Goal: Task Accomplishment & Management: Manage account settings

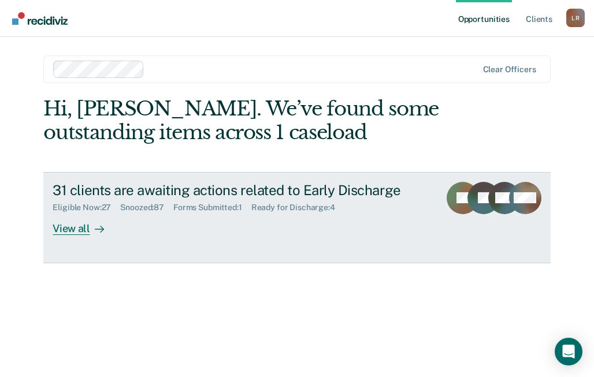
click at [81, 229] on div "View all" at bounding box center [85, 224] width 65 height 23
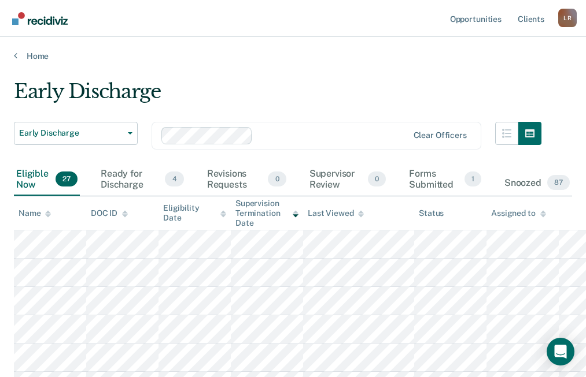
click at [47, 218] on div at bounding box center [48, 214] width 6 height 10
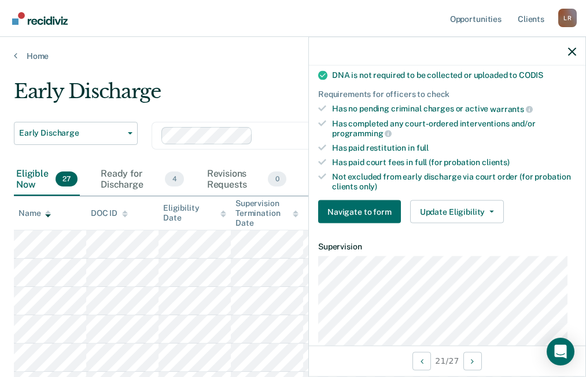
scroll to position [289, 0]
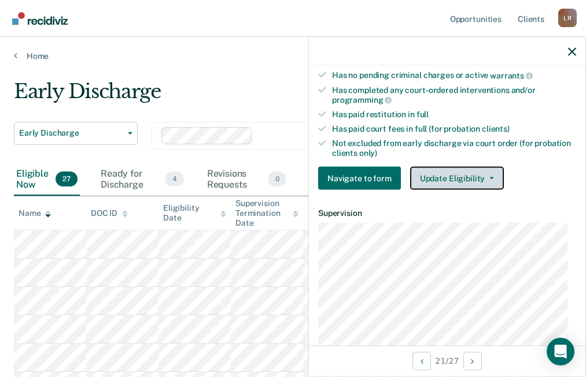
click at [442, 178] on button "Update Eligibility" at bounding box center [457, 178] width 94 height 23
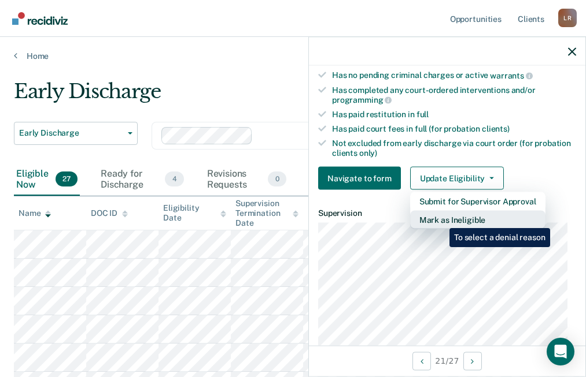
click at [440, 220] on button "Mark as Ineligible" at bounding box center [477, 220] width 135 height 18
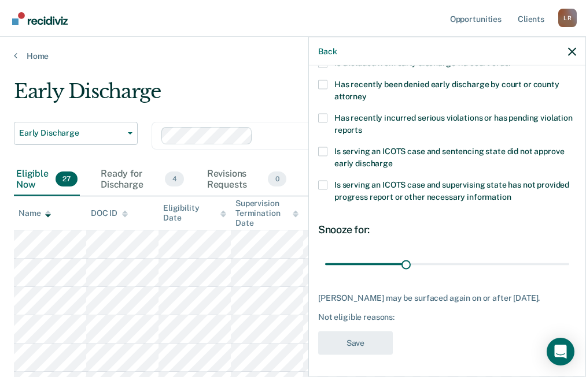
scroll to position [0, 0]
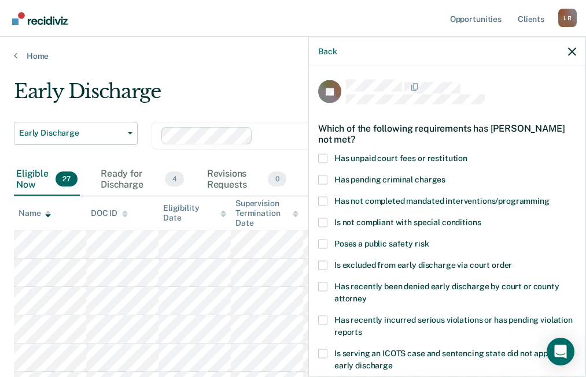
click at [323, 160] on span at bounding box center [322, 158] width 9 height 9
click at [467, 154] on input "Has unpaid court fees or restitution" at bounding box center [467, 154] width 0 height 0
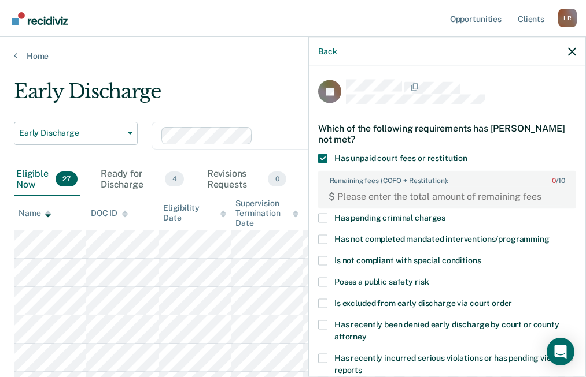
scroll to position [241, 0]
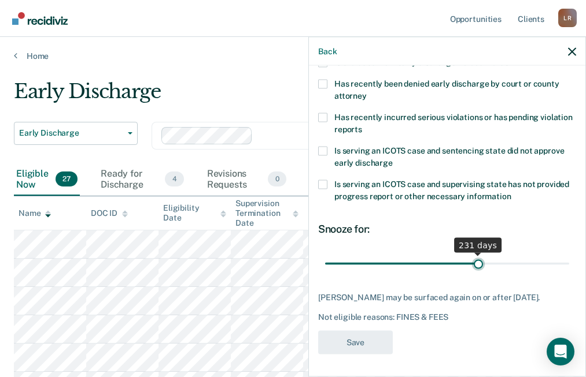
click at [472, 263] on input "range" at bounding box center [447, 264] width 244 height 20
click at [440, 262] on input "range" at bounding box center [447, 264] width 244 height 20
type input "79"
click at [378, 262] on input "range" at bounding box center [447, 264] width 244 height 20
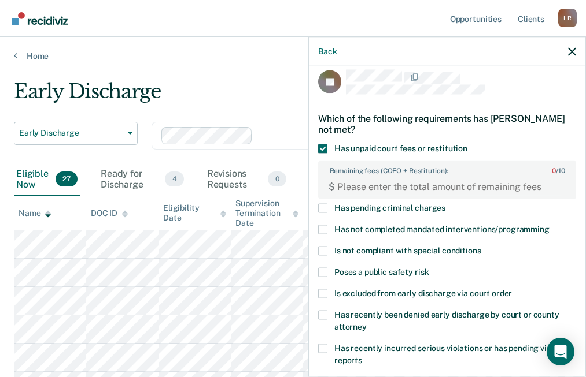
scroll to position [0, 0]
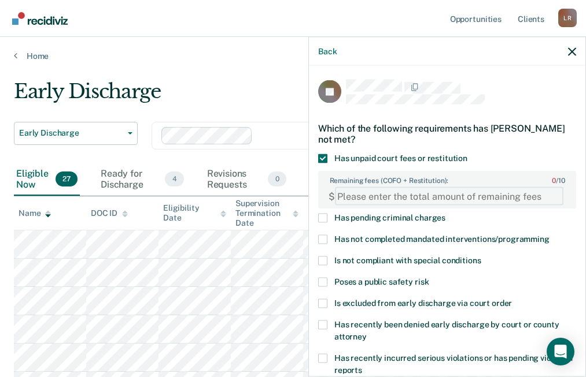
click at [349, 198] on FEESReasonInput "Remaining fees (COFO + Restitution): 0 / 10" at bounding box center [449, 196] width 228 height 18
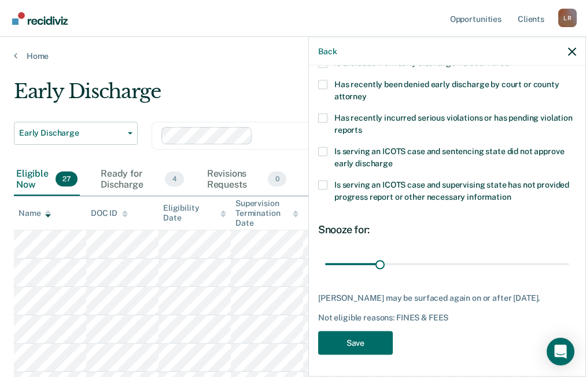
scroll to position [241, 0]
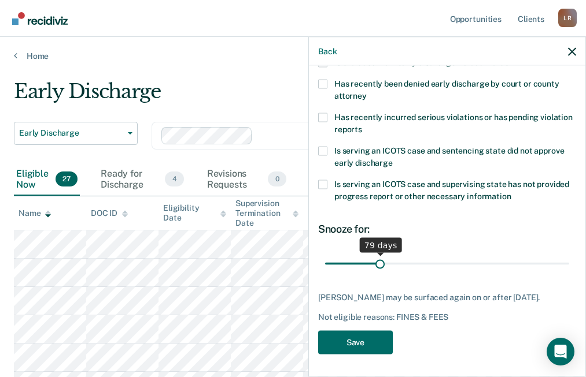
type FEESReasonInput "785.14"
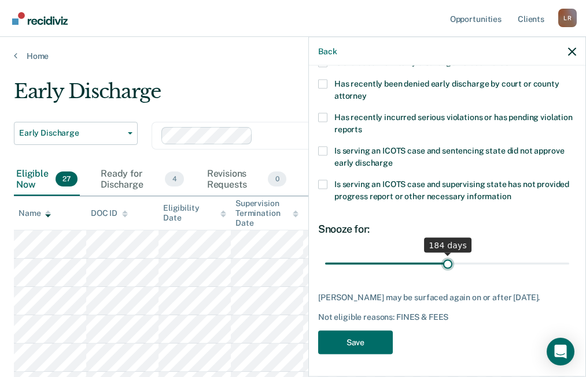
type input "184"
click at [443, 262] on input "range" at bounding box center [447, 264] width 244 height 20
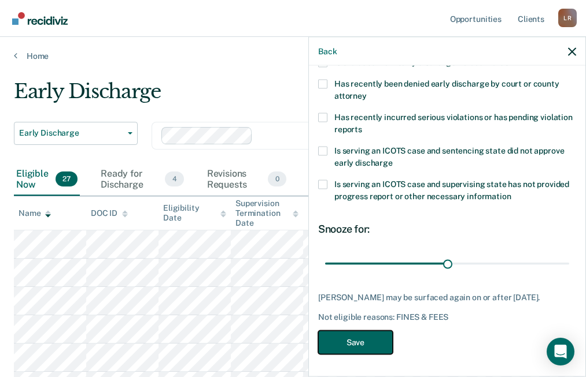
click at [357, 342] on button "Save" at bounding box center [355, 343] width 75 height 24
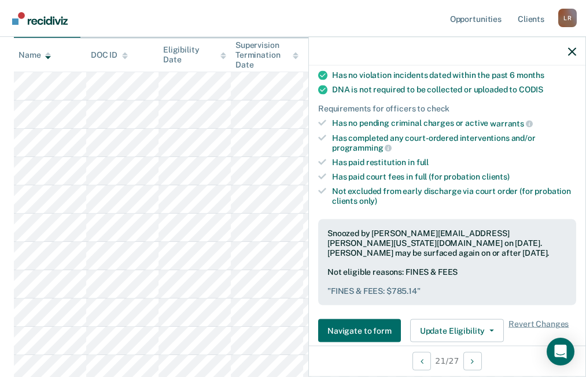
scroll to position [173, 0]
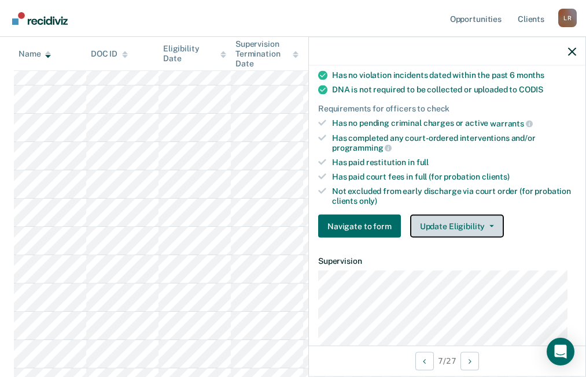
click at [487, 229] on button "Update Eligibility" at bounding box center [457, 226] width 94 height 23
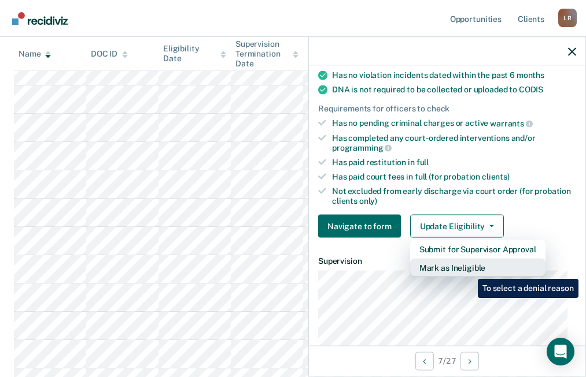
click at [469, 271] on button "Mark as Ineligible" at bounding box center [477, 268] width 135 height 18
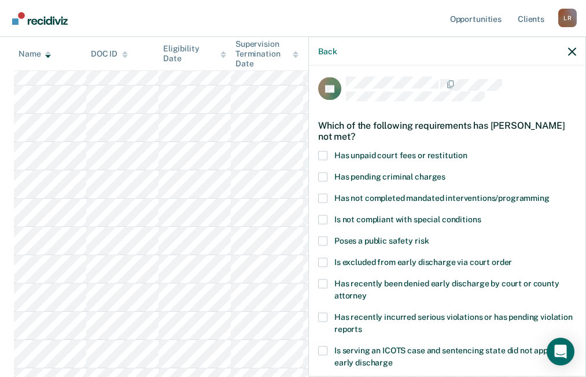
scroll to position [0, 0]
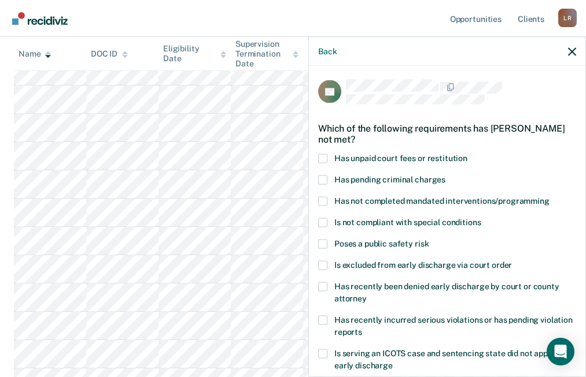
click at [324, 157] on span at bounding box center [322, 158] width 9 height 9
click at [467, 154] on input "Has unpaid court fees or restitution" at bounding box center [467, 154] width 0 height 0
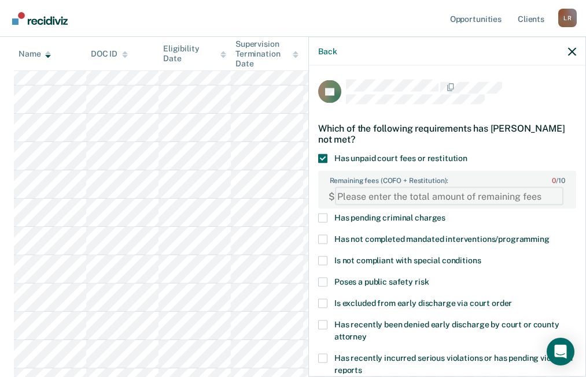
click at [415, 198] on FEESReasonInput "Remaining fees (COFO + Restitution): 0 / 10" at bounding box center [449, 196] width 228 height 18
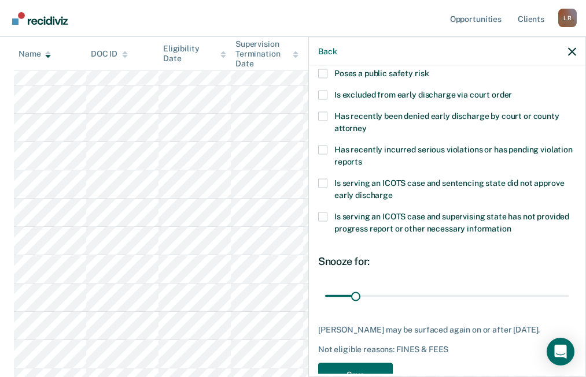
scroll to position [250, 0]
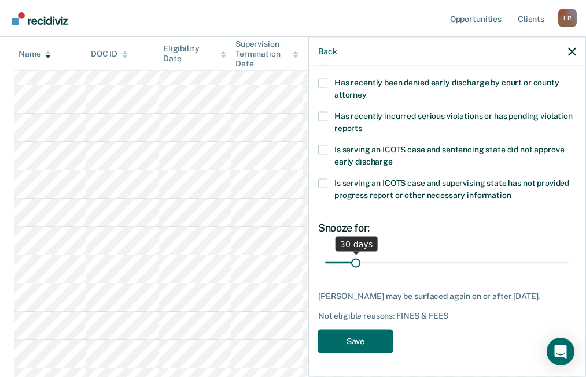
type FEESReasonInput "2156.25"
type input "143"
click at [451, 253] on input "range" at bounding box center [447, 263] width 244 height 20
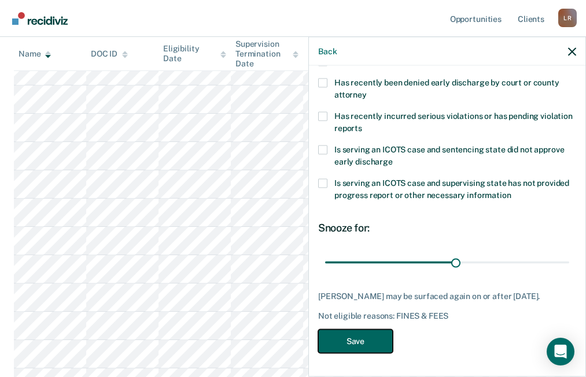
click at [360, 349] on button "Save" at bounding box center [355, 342] width 75 height 24
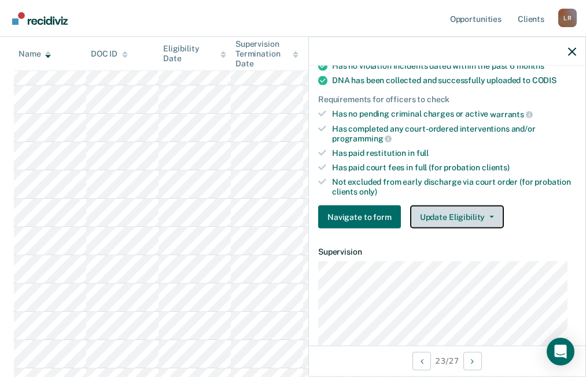
click at [453, 212] on button "Update Eligibility" at bounding box center [457, 217] width 94 height 23
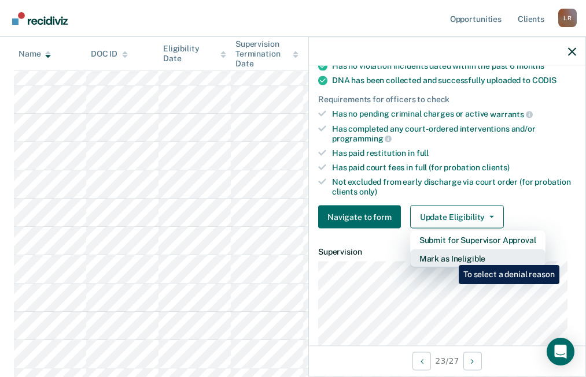
click at [450, 257] on button "Mark as Ineligible" at bounding box center [477, 259] width 135 height 18
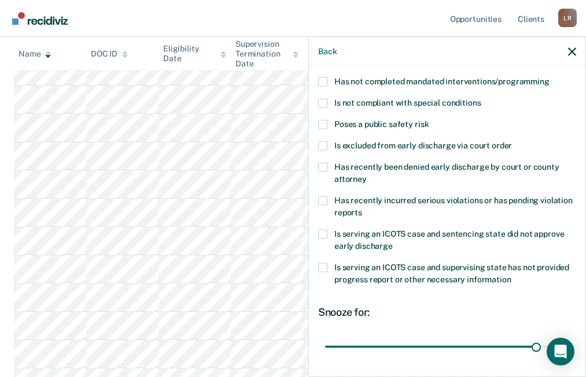
scroll to position [0, 0]
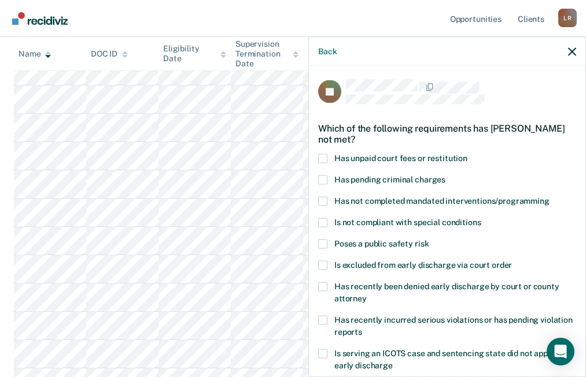
click at [324, 154] on span at bounding box center [322, 158] width 9 height 9
click at [467, 154] on input "Has unpaid court fees or restitution" at bounding box center [467, 154] width 0 height 0
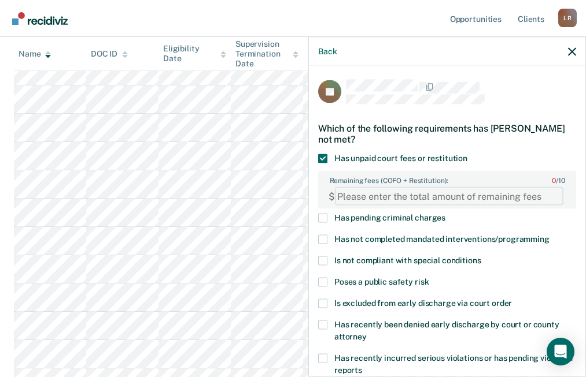
click at [361, 197] on FEESReasonInput "Remaining fees (COFO + Restitution): 0 / 10" at bounding box center [449, 196] width 228 height 18
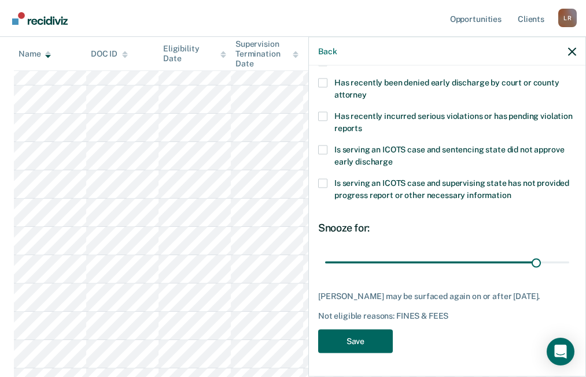
type FEESReasonInput "3255"
click at [365, 343] on button "Save" at bounding box center [355, 342] width 75 height 24
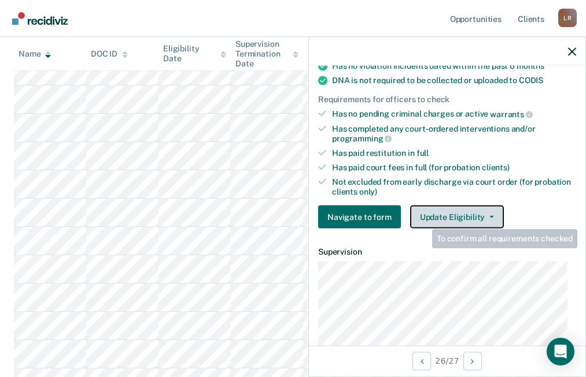
click at [440, 218] on button "Update Eligibility" at bounding box center [457, 217] width 94 height 23
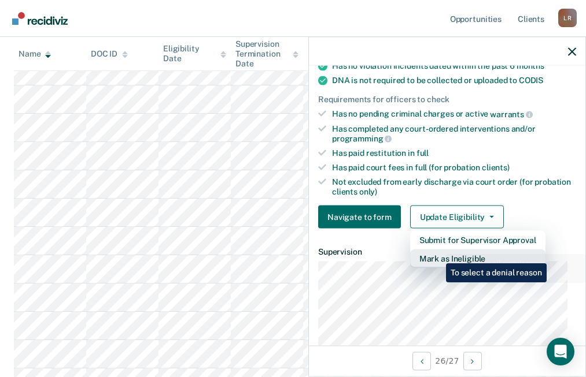
click at [438, 261] on button "Mark as Ineligible" at bounding box center [477, 259] width 135 height 18
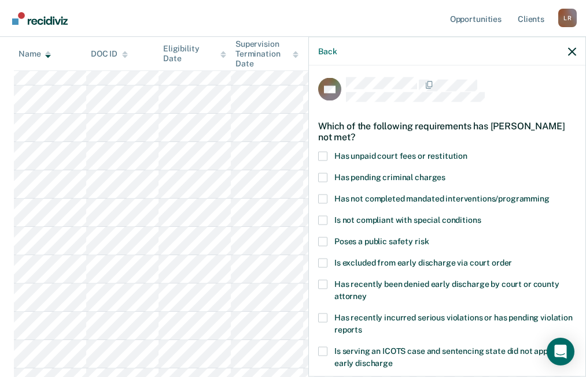
scroll to position [0, 0]
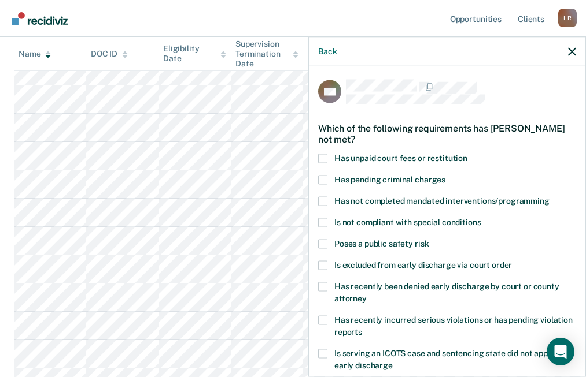
click at [325, 159] on span at bounding box center [322, 158] width 9 height 9
click at [467, 154] on input "Has unpaid court fees or restitution" at bounding box center [467, 154] width 0 height 0
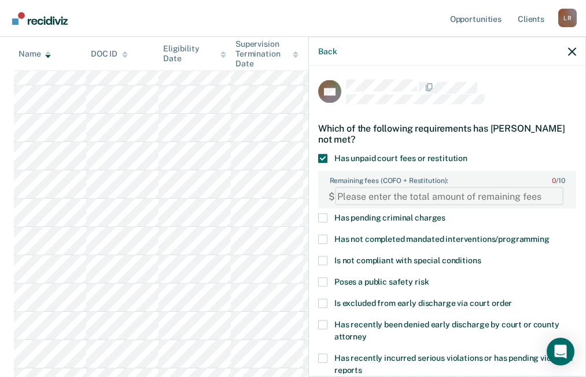
click at [364, 194] on FEESReasonInput "Remaining fees (COFO + Restitution): 0 / 10" at bounding box center [449, 196] width 228 height 18
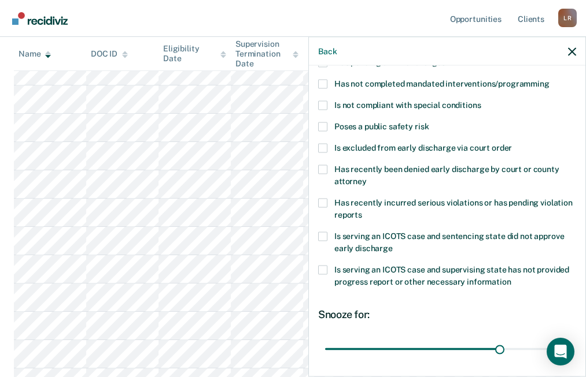
scroll to position [250, 0]
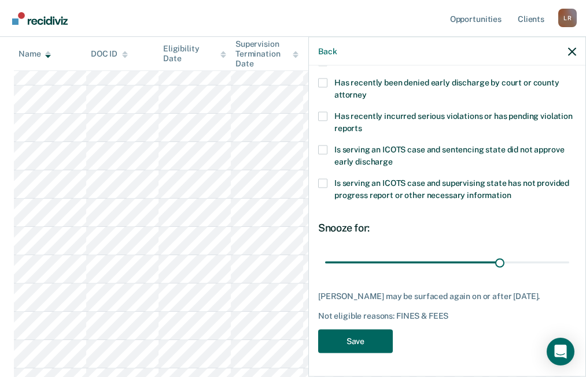
type FEESReasonInput "1111.25"
click at [351, 339] on button "Save" at bounding box center [355, 342] width 75 height 24
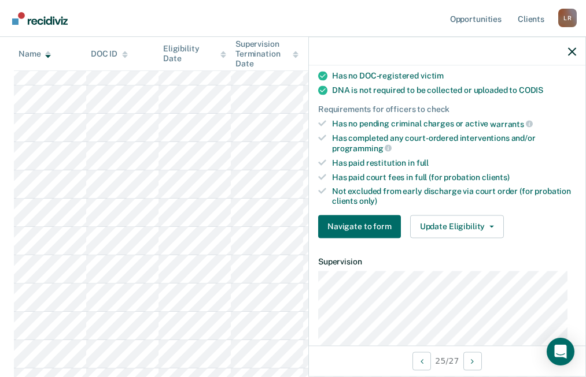
scroll to position [260, 0]
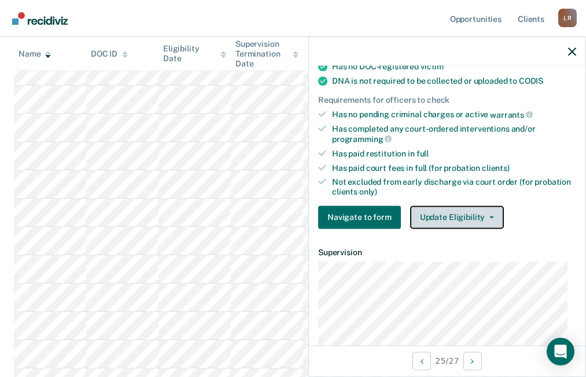
click at [446, 213] on button "Update Eligibility" at bounding box center [457, 217] width 94 height 23
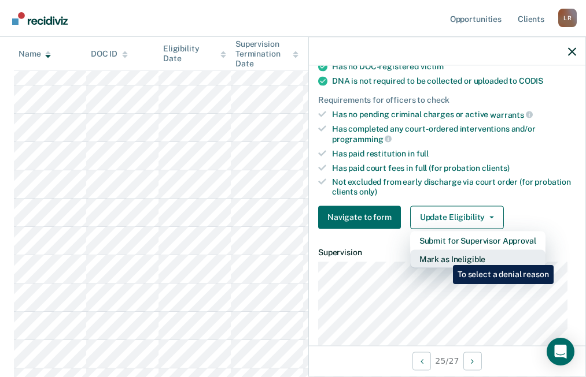
click at [444, 257] on button "Mark as Ineligible" at bounding box center [477, 259] width 135 height 18
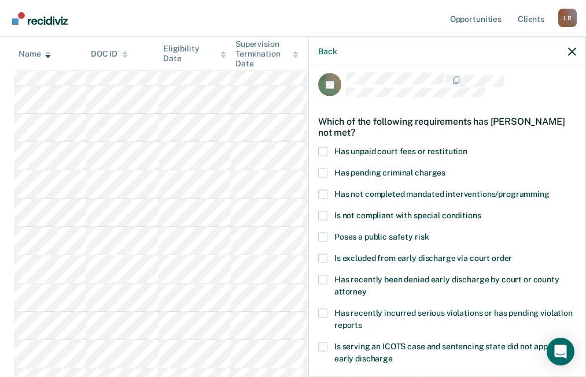
scroll to position [0, 0]
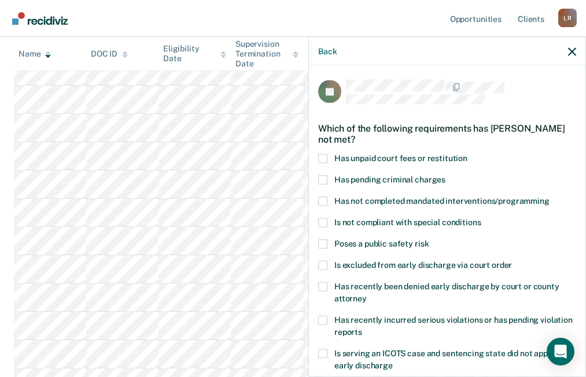
click at [321, 162] on span at bounding box center [322, 158] width 9 height 9
click at [467, 154] on input "Has unpaid court fees or restitution" at bounding box center [467, 154] width 0 height 0
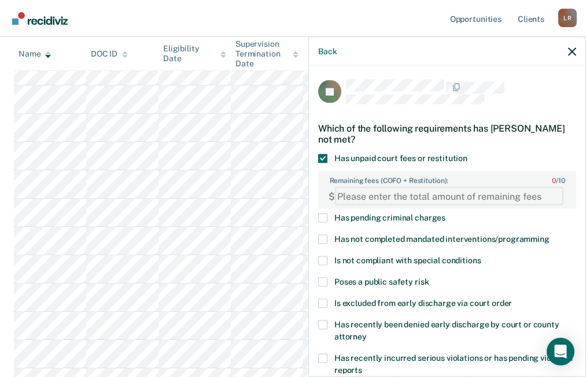
click at [368, 198] on FEESReasonInput "Remaining fees (COFO + Restitution): 0 / 10" at bounding box center [449, 196] width 228 height 18
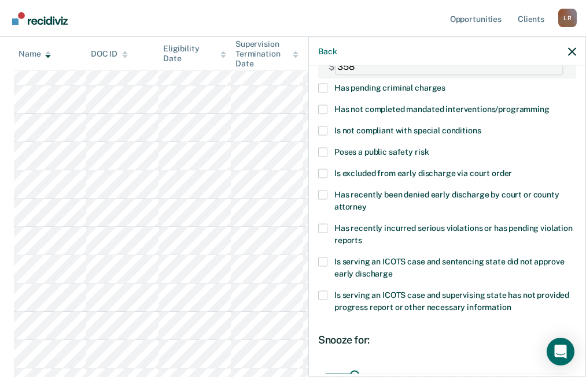
scroll to position [250, 0]
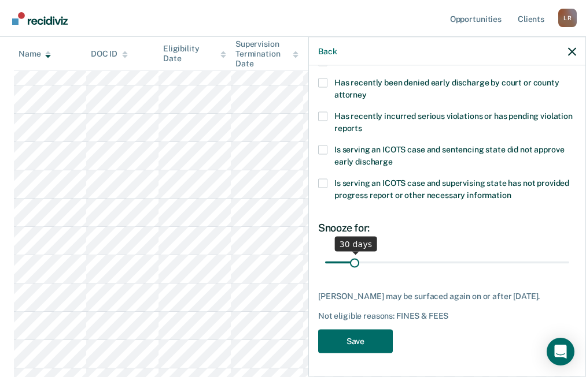
type FEESReasonInput "358"
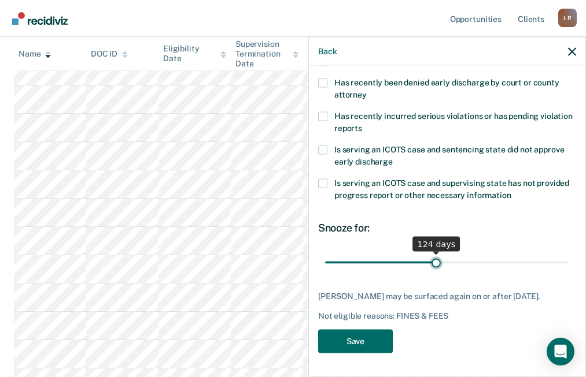
type input "124"
click at [432, 253] on input "range" at bounding box center [447, 263] width 244 height 20
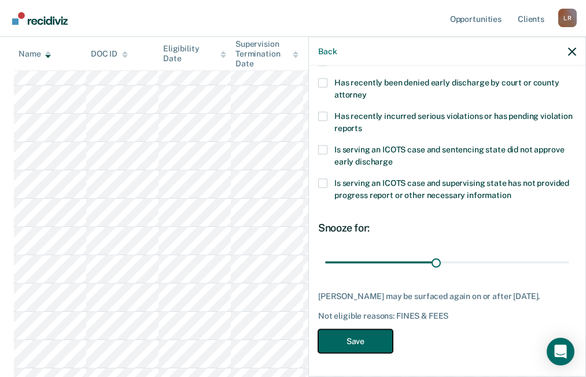
click at [371, 340] on button "Save" at bounding box center [355, 342] width 75 height 24
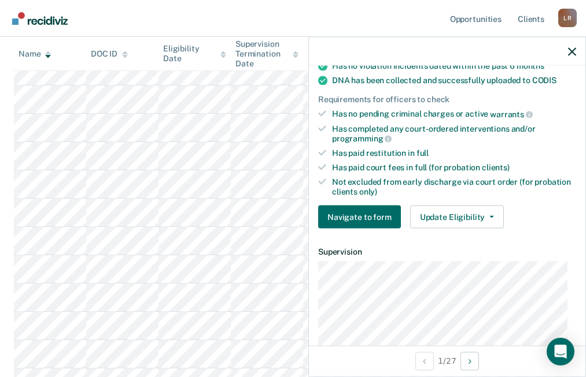
scroll to position [227, 0]
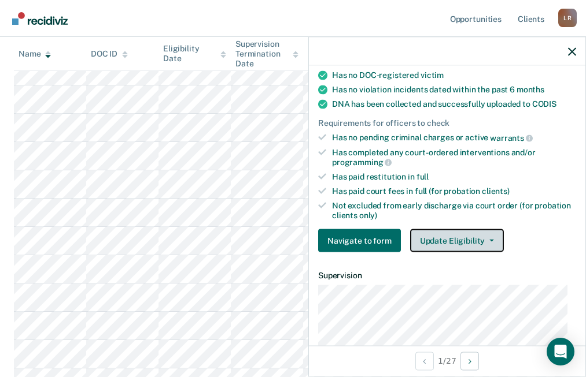
click at [458, 232] on button "Update Eligibility" at bounding box center [457, 240] width 94 height 23
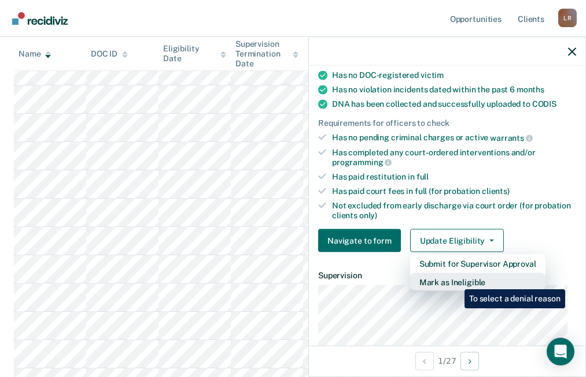
click at [456, 281] on button "Mark as Ineligible" at bounding box center [477, 282] width 135 height 18
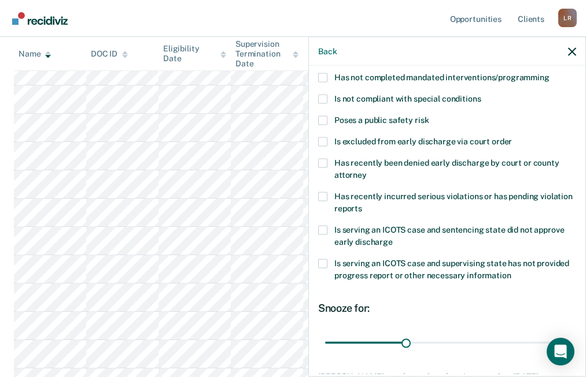
scroll to position [0, 0]
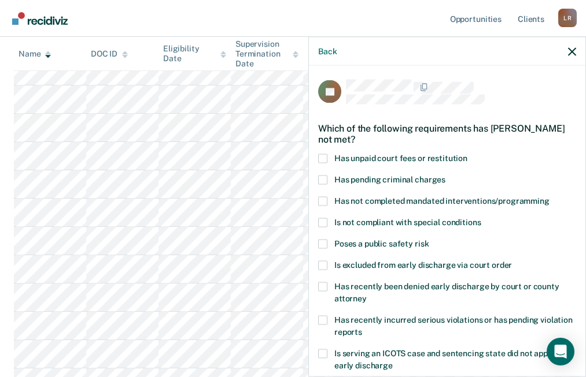
click at [321, 157] on span at bounding box center [322, 158] width 9 height 9
click at [467, 154] on input "Has unpaid court fees or restitution" at bounding box center [467, 154] width 0 height 0
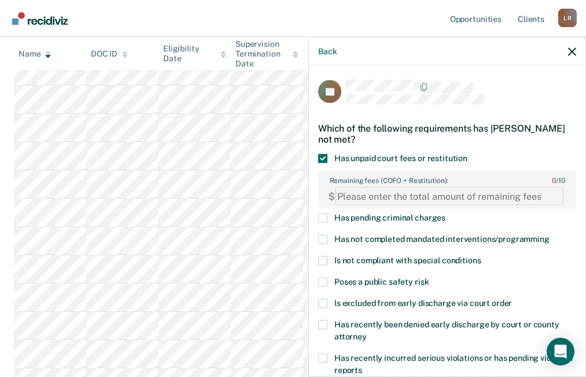
click at [373, 201] on FEESReasonInput "Remaining fees (COFO + Restitution): 0 / 10" at bounding box center [449, 196] width 228 height 18
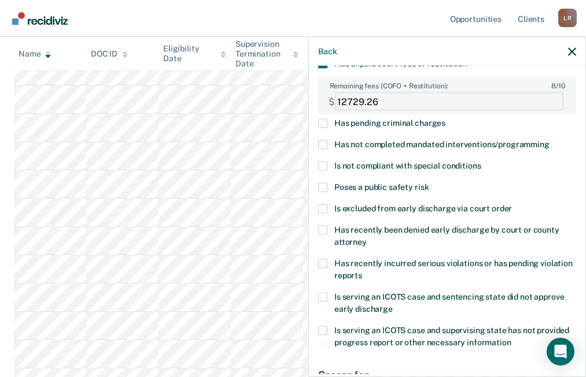
scroll to position [241, 0]
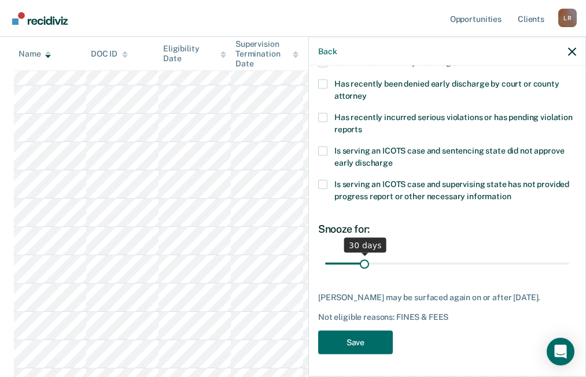
type FEESReasonInput "12729.26"
type input "156"
click at [509, 260] on input "range" at bounding box center [447, 264] width 244 height 20
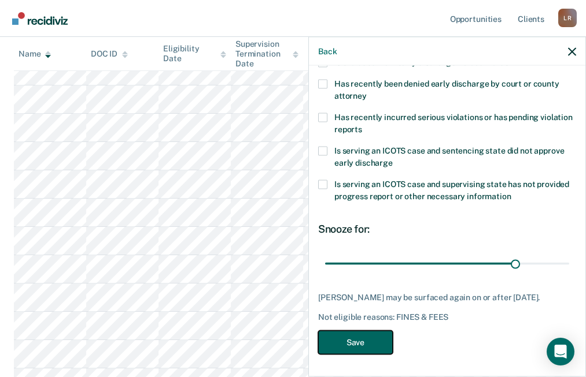
click at [359, 346] on button "Save" at bounding box center [355, 343] width 75 height 24
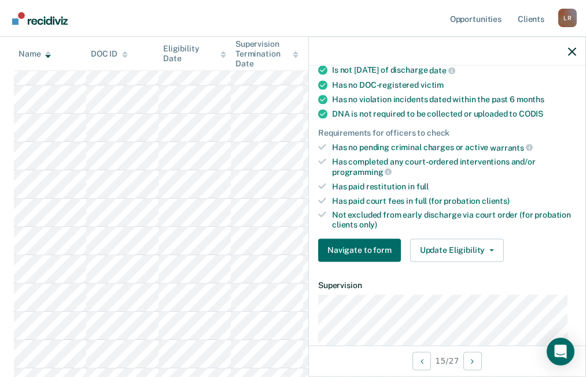
scroll to position [265, 0]
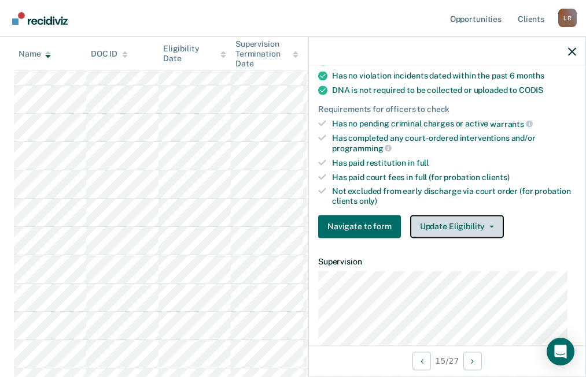
click at [458, 228] on button "Update Eligibility" at bounding box center [457, 226] width 94 height 23
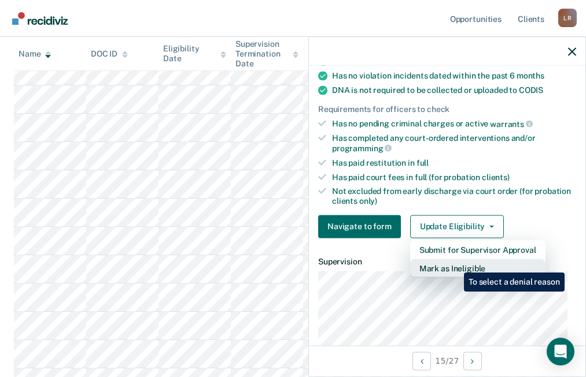
click at [455, 264] on button "Mark as Ineligible" at bounding box center [477, 268] width 135 height 18
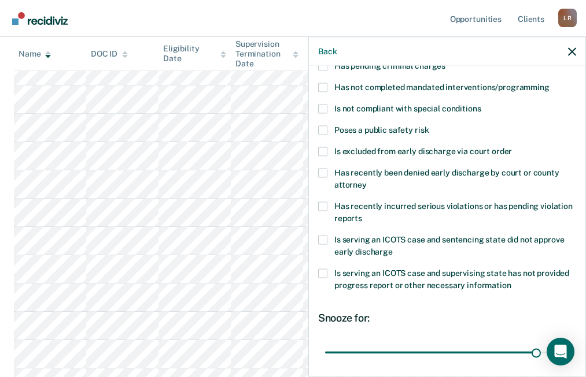
scroll to position [0, 0]
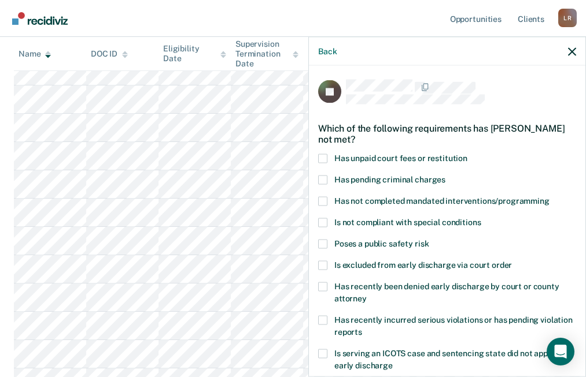
click at [321, 156] on span at bounding box center [322, 158] width 9 height 9
click at [467, 154] on input "Has unpaid court fees or restitution" at bounding box center [467, 154] width 0 height 0
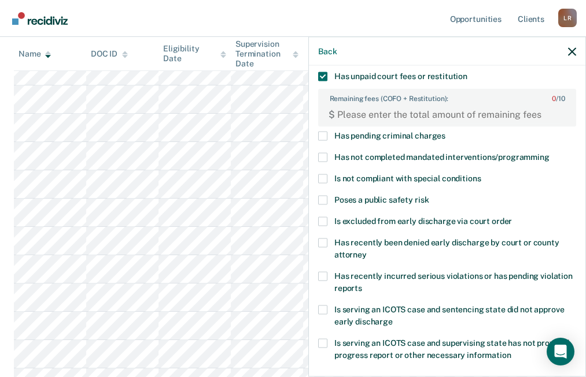
scroll to position [77, 0]
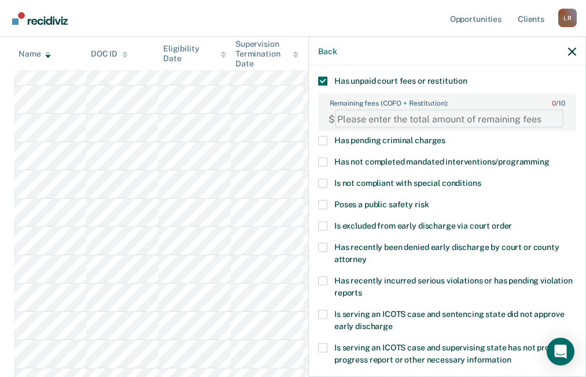
click at [402, 115] on FEESReasonInput "Remaining fees (COFO + Restitution): 0 / 10" at bounding box center [449, 119] width 228 height 18
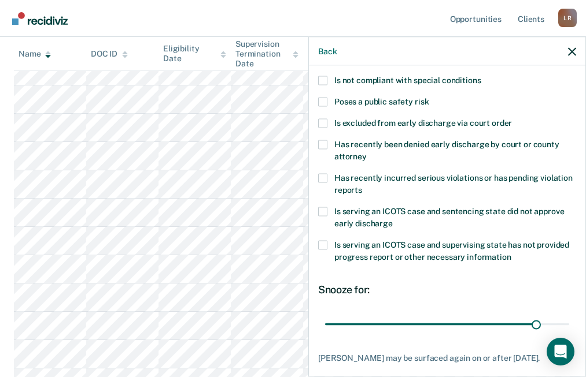
scroll to position [250, 0]
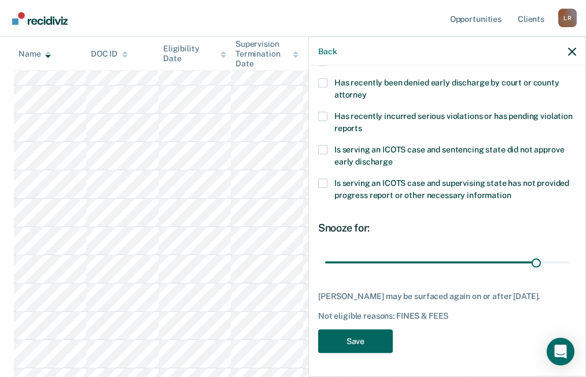
type FEESReasonInput "551"
click at [361, 342] on button "Save" at bounding box center [355, 342] width 75 height 24
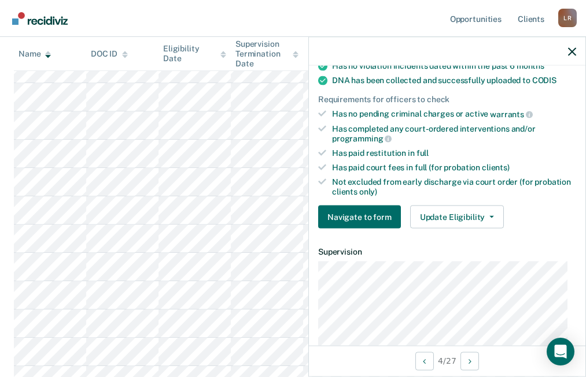
scroll to position [227, 0]
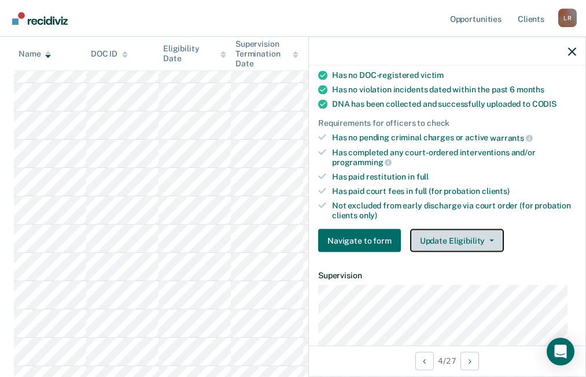
click at [476, 237] on button "Update Eligibility" at bounding box center [457, 240] width 94 height 23
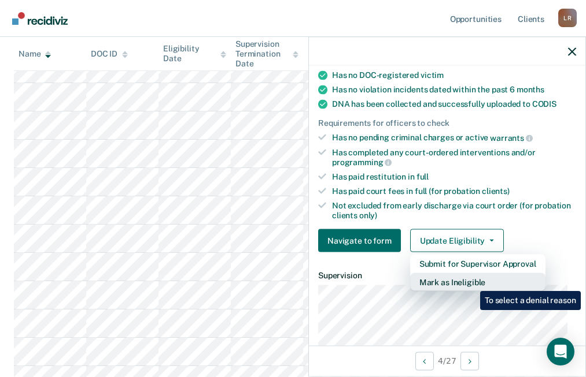
click at [471, 283] on button "Mark as Ineligible" at bounding box center [477, 282] width 135 height 18
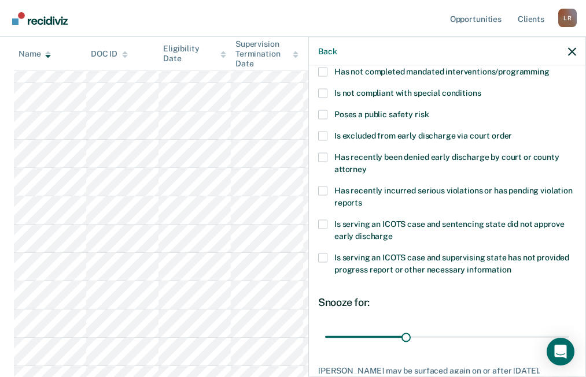
scroll to position [0, 0]
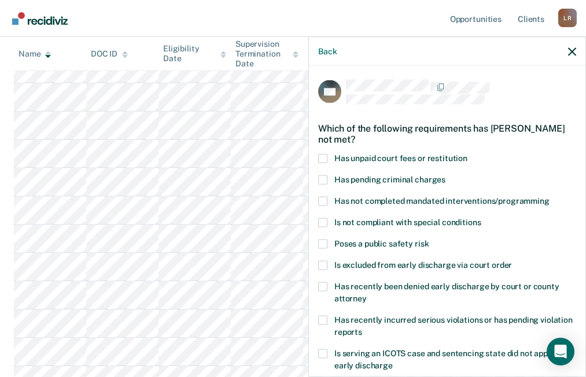
click at [324, 157] on span at bounding box center [322, 158] width 9 height 9
click at [467, 154] on input "Has unpaid court fees or restitution" at bounding box center [467, 154] width 0 height 0
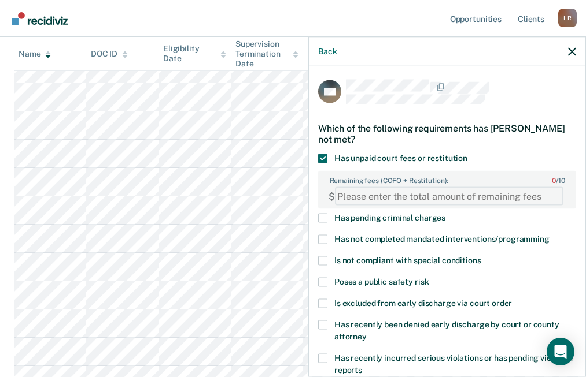
click at [362, 197] on FEESReasonInput "Remaining fees (COFO + Restitution): 0 / 10" at bounding box center [449, 196] width 228 height 18
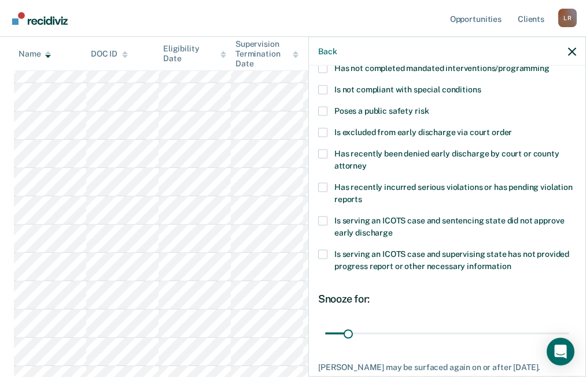
scroll to position [250, 0]
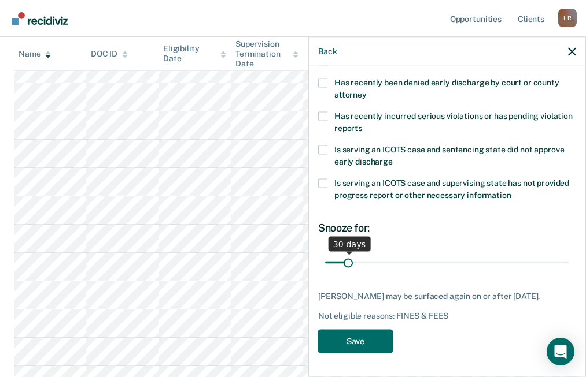
type FEESReasonInput "245.28"
type input "180"
click at [440, 254] on input "range" at bounding box center [447, 263] width 244 height 20
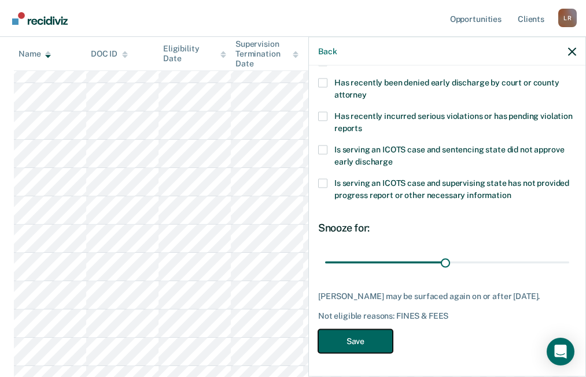
click at [358, 345] on button "Save" at bounding box center [355, 342] width 75 height 24
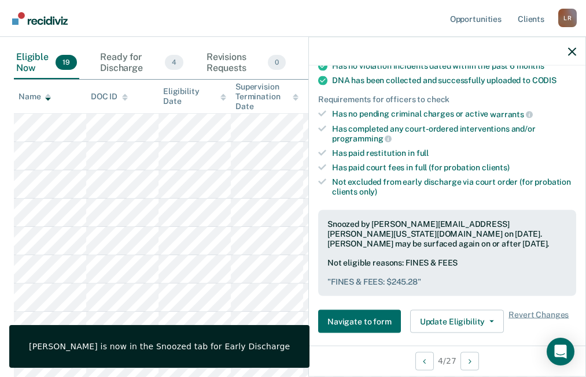
scroll to position [231, 0]
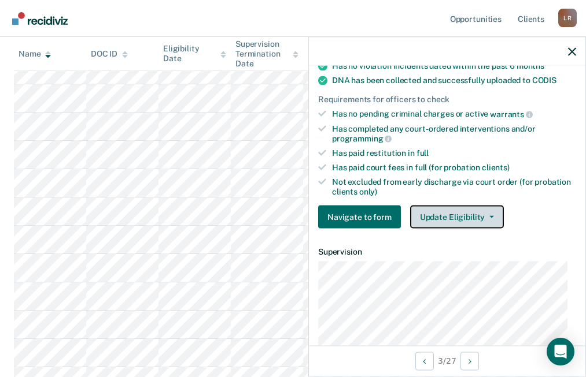
click at [449, 212] on button "Update Eligibility" at bounding box center [457, 217] width 94 height 23
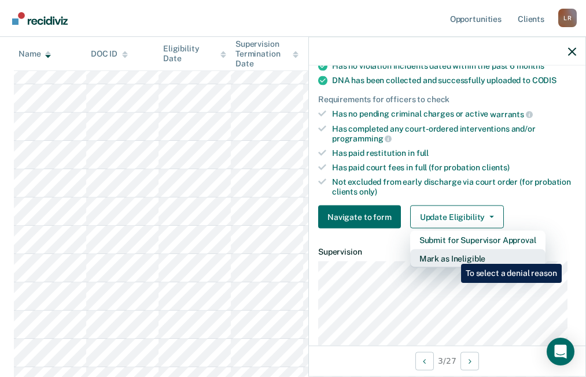
click at [453, 254] on button "Mark as Ineligible" at bounding box center [477, 259] width 135 height 18
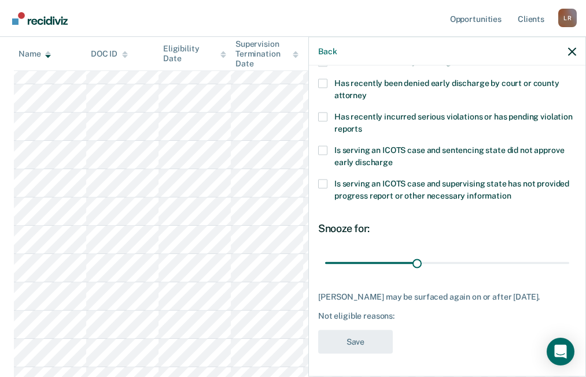
scroll to position [0, 0]
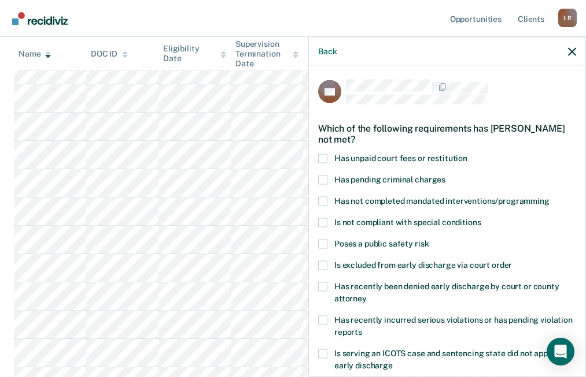
click at [321, 155] on span at bounding box center [322, 158] width 9 height 9
click at [467, 154] on input "Has unpaid court fees or restitution" at bounding box center [467, 154] width 0 height 0
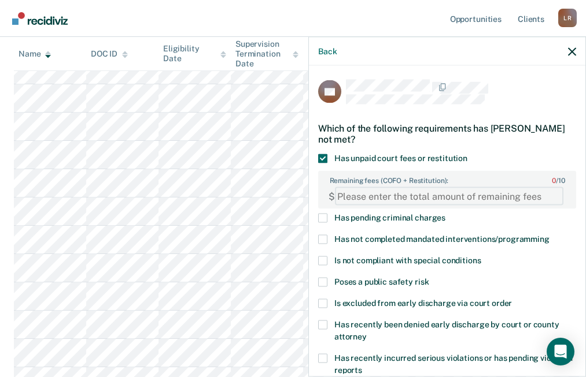
click at [357, 198] on FEESReasonInput "Remaining fees (COFO + Restitution): 0 / 10" at bounding box center [449, 196] width 228 height 18
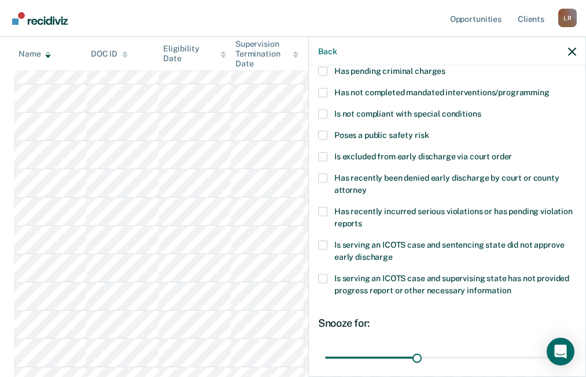
scroll to position [250, 0]
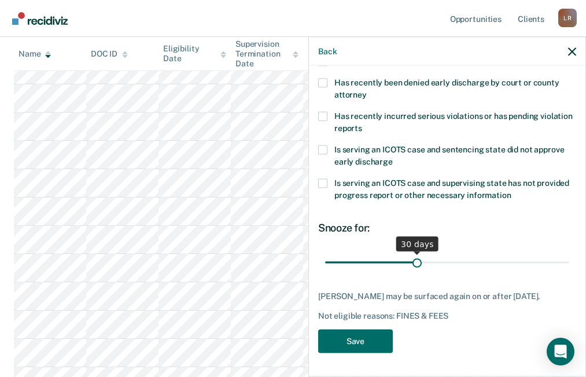
type FEESReasonInput "1750"
click at [475, 253] on input "range" at bounding box center [447, 263] width 244 height 20
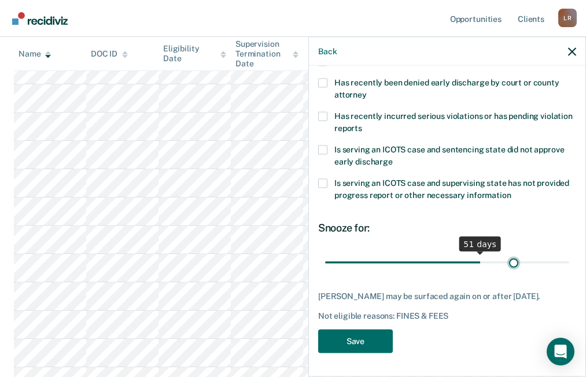
type input "62"
click at [506, 253] on input "range" at bounding box center [447, 263] width 244 height 20
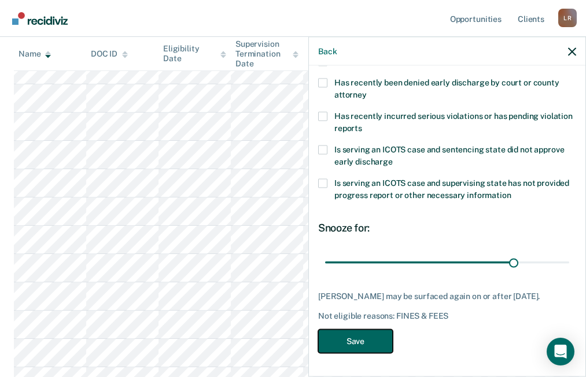
click at [357, 342] on button "Save" at bounding box center [355, 342] width 75 height 24
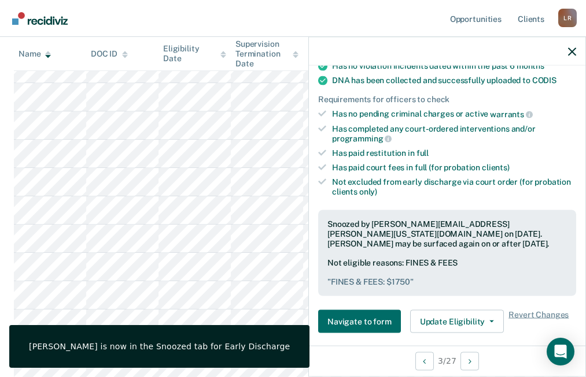
scroll to position [347, 0]
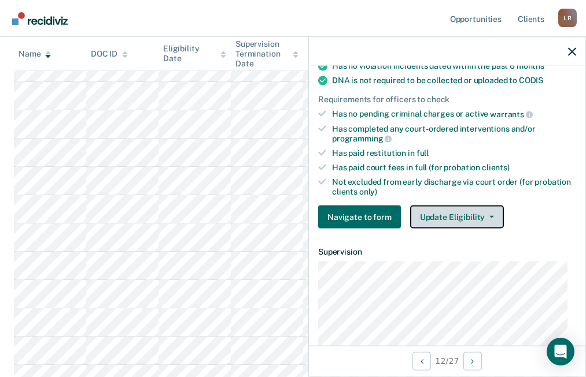
click at [446, 210] on button "Update Eligibility" at bounding box center [457, 217] width 94 height 23
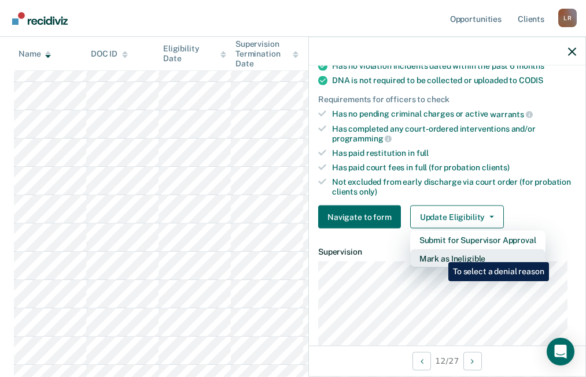
click at [439, 254] on button "Mark as Ineligible" at bounding box center [477, 259] width 135 height 18
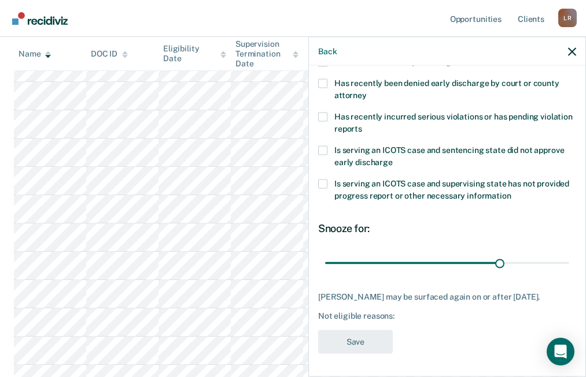
scroll to position [0, 0]
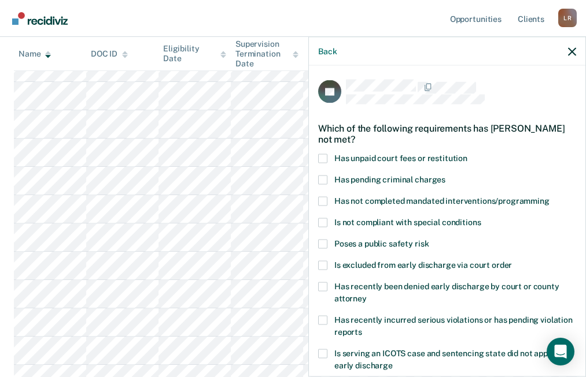
click at [324, 198] on span at bounding box center [322, 201] width 9 height 9
click at [549, 197] on input "Has not completed mandated interventions/programming" at bounding box center [549, 197] width 0 height 0
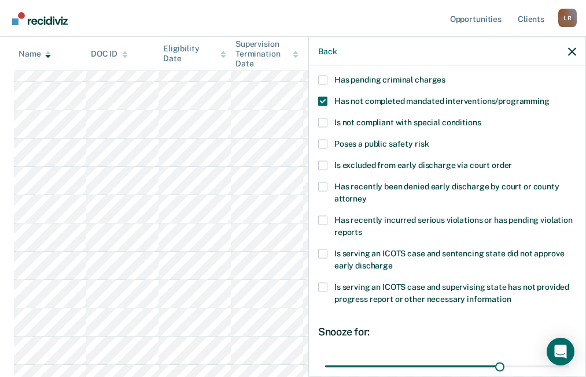
scroll to position [212, 0]
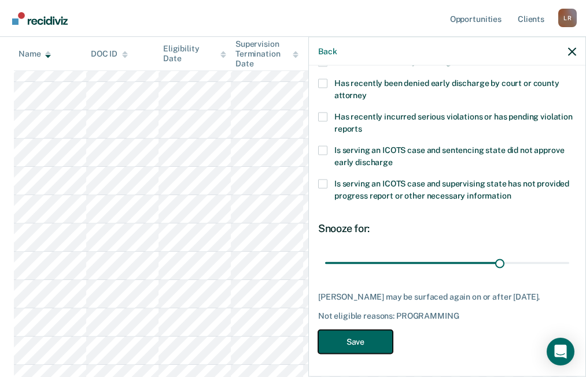
click at [360, 345] on button "Save" at bounding box center [355, 342] width 75 height 24
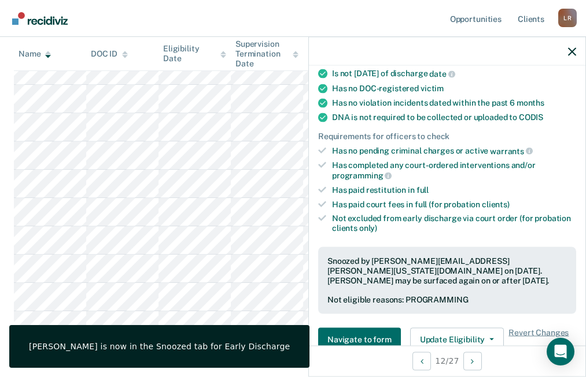
scroll to position [418, 0]
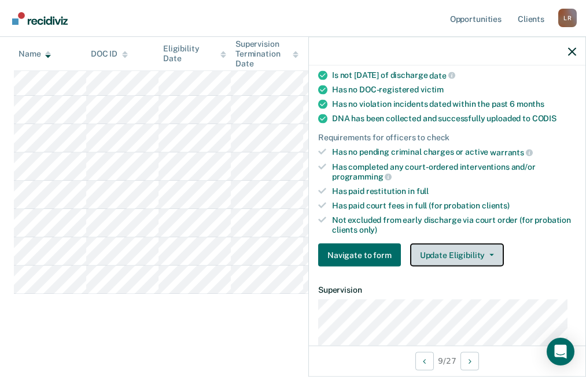
click at [464, 253] on button "Update Eligibility" at bounding box center [457, 255] width 94 height 23
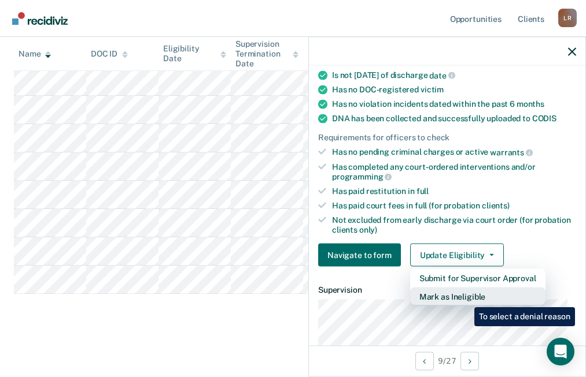
click at [465, 299] on button "Mark as Ineligible" at bounding box center [477, 297] width 135 height 18
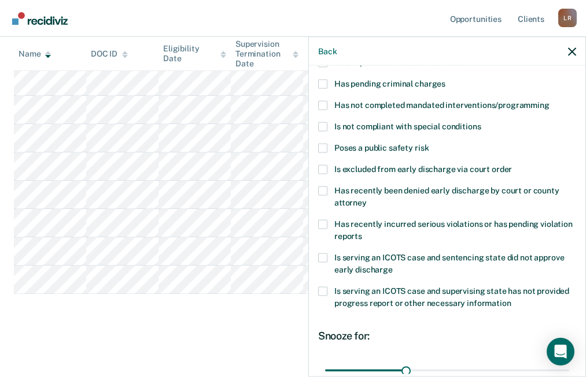
scroll to position [0, 0]
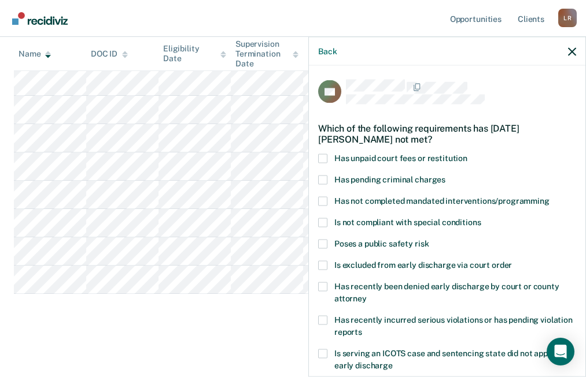
click at [319, 157] on span at bounding box center [322, 158] width 9 height 9
click at [467, 154] on input "Has unpaid court fees or restitution" at bounding box center [467, 154] width 0 height 0
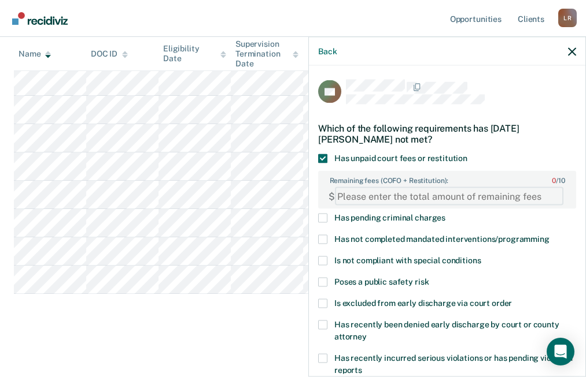
click at [359, 198] on FEESReasonInput "Remaining fees (COFO + Restitution): 0 / 10" at bounding box center [449, 196] width 228 height 18
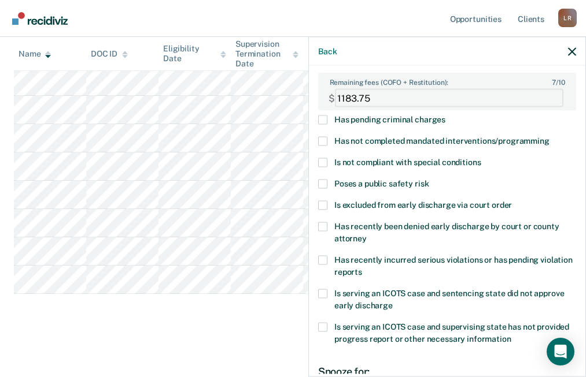
scroll to position [241, 0]
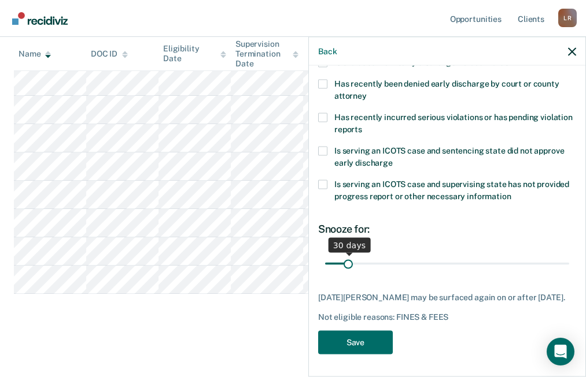
type FEESReasonInput "1183.75"
type input "210"
click at [460, 263] on input "range" at bounding box center [447, 264] width 244 height 20
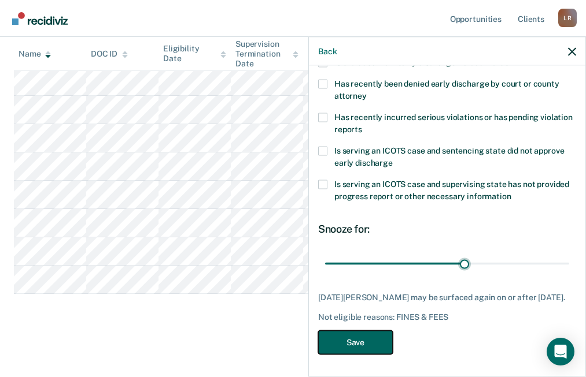
click at [346, 346] on button "Save" at bounding box center [355, 343] width 75 height 24
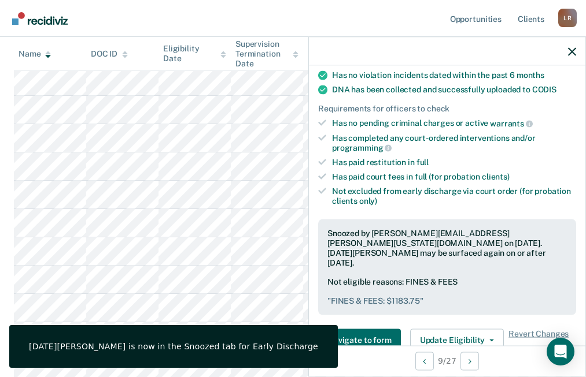
scroll to position [390, 0]
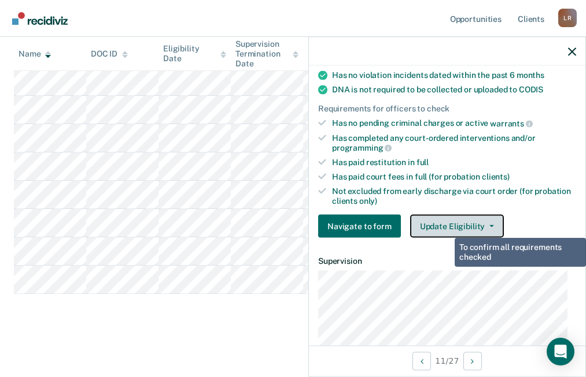
click at [446, 229] on button "Update Eligibility" at bounding box center [457, 226] width 94 height 23
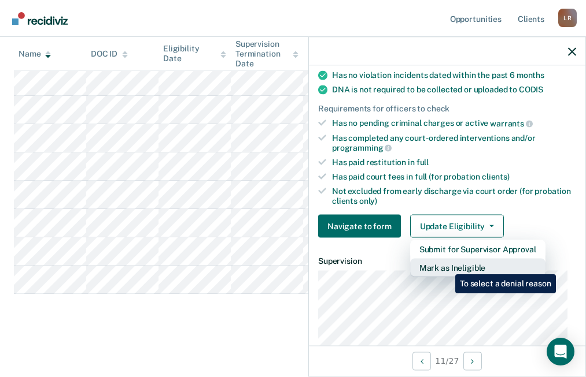
click at [446, 266] on button "Mark as Ineligible" at bounding box center [477, 268] width 135 height 18
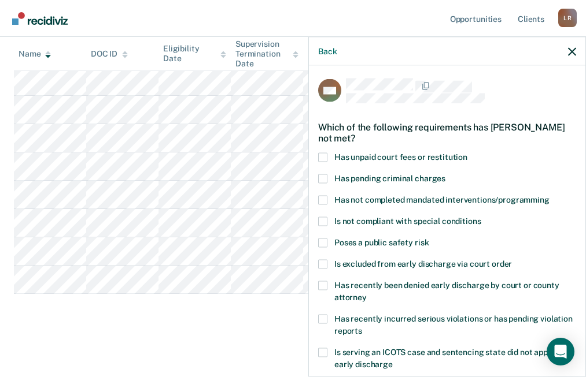
scroll to position [0, 0]
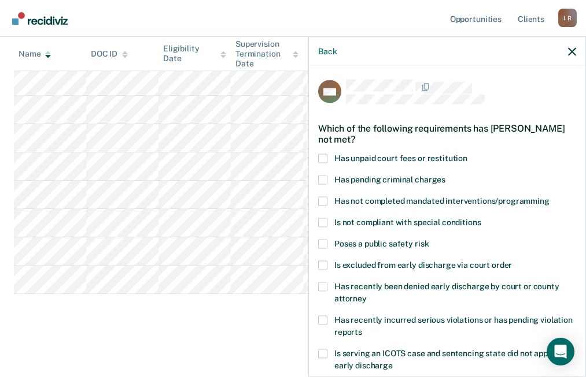
click at [320, 261] on span at bounding box center [322, 265] width 9 height 9
click at [512, 261] on input "Is excluded from early discharge via court order" at bounding box center [512, 261] width 0 height 0
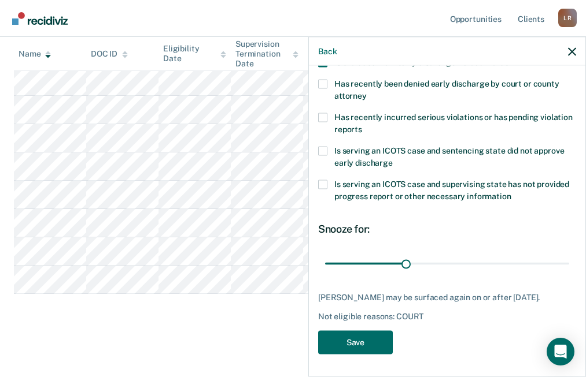
scroll to position [212, 0]
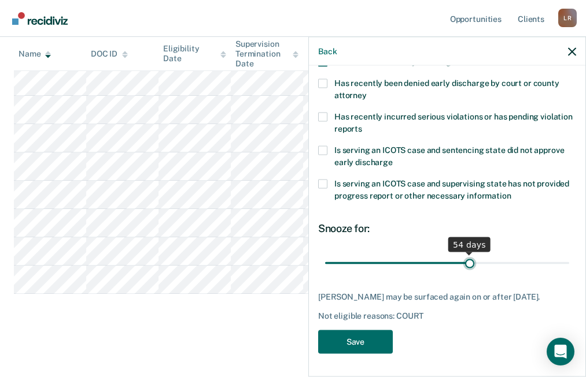
type input "54"
click at [464, 253] on input "range" at bounding box center [447, 263] width 244 height 20
click at [353, 339] on button "Save" at bounding box center [355, 342] width 75 height 24
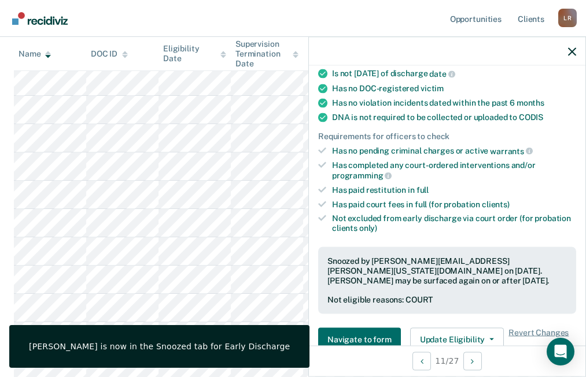
scroll to position [361, 0]
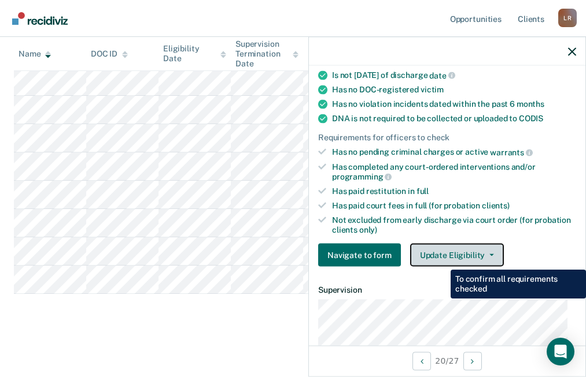
click at [446, 257] on button "Update Eligibility" at bounding box center [457, 255] width 94 height 23
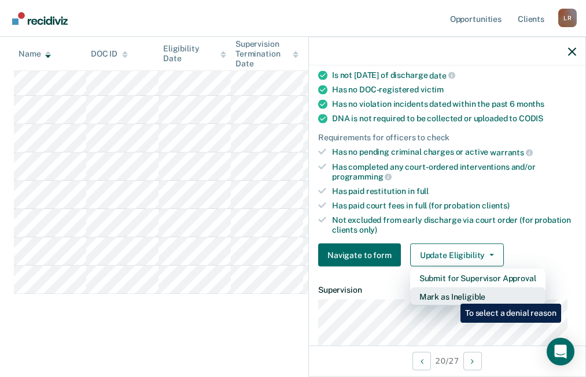
click at [451, 295] on button "Mark as Ineligible" at bounding box center [477, 297] width 135 height 18
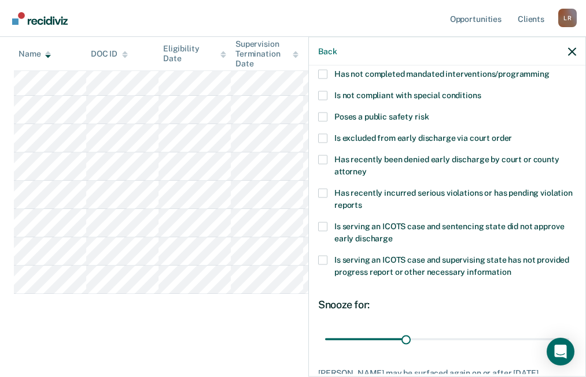
scroll to position [0, 0]
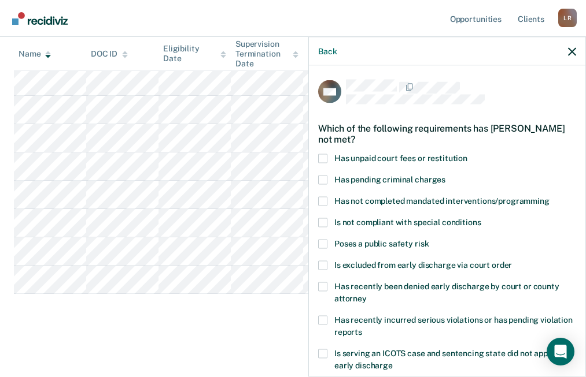
click at [325, 201] on span at bounding box center [322, 201] width 9 height 9
click at [549, 197] on input "Has not completed mandated interventions/programming" at bounding box center [549, 197] width 0 height 0
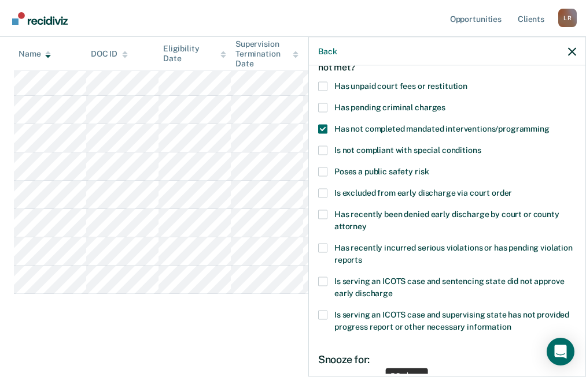
scroll to position [202, 0]
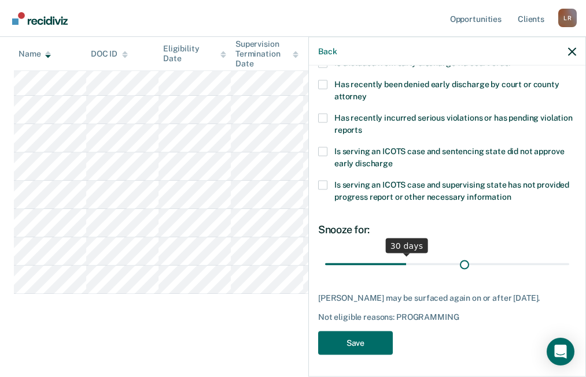
type input "52"
click at [458, 264] on input "range" at bounding box center [447, 264] width 244 height 20
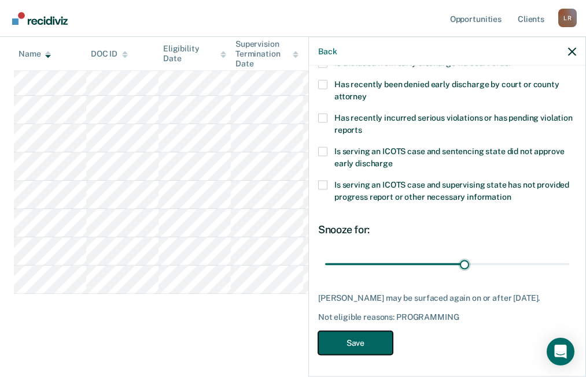
click at [358, 347] on button "Save" at bounding box center [355, 343] width 75 height 24
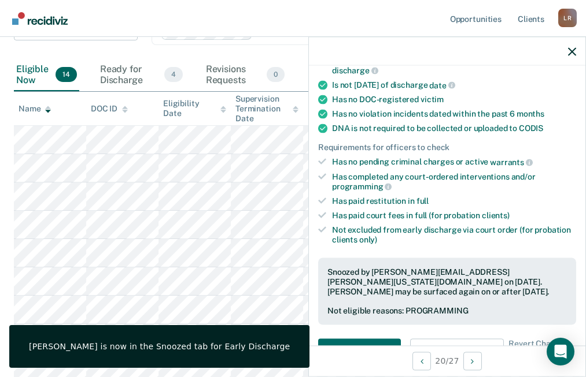
scroll to position [0, 0]
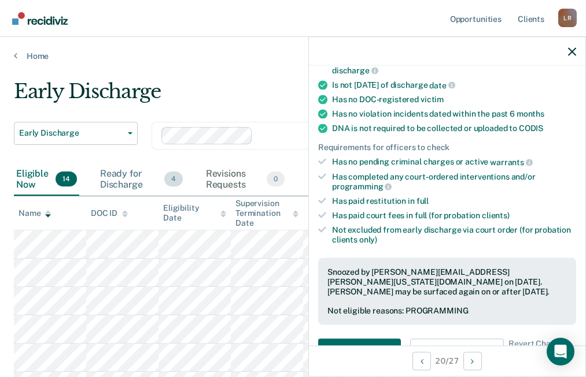
click at [132, 177] on div "Ready for Discharge 4" at bounding box center [141, 180] width 87 height 32
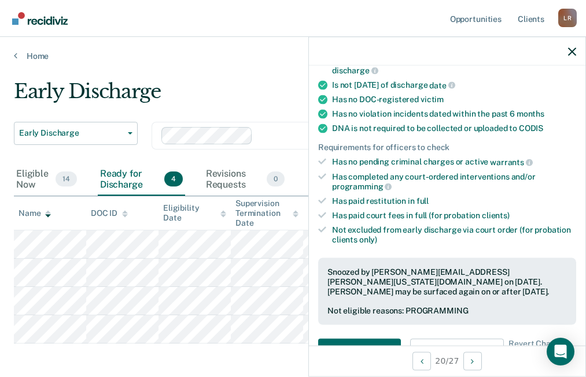
click at [264, 63] on main "Early Discharge Early Discharge Early Discharge Clear officers Eligible Now 14 …" at bounding box center [293, 242] width 586 height 362
click at [569, 54] on icon "button" at bounding box center [572, 51] width 8 height 8
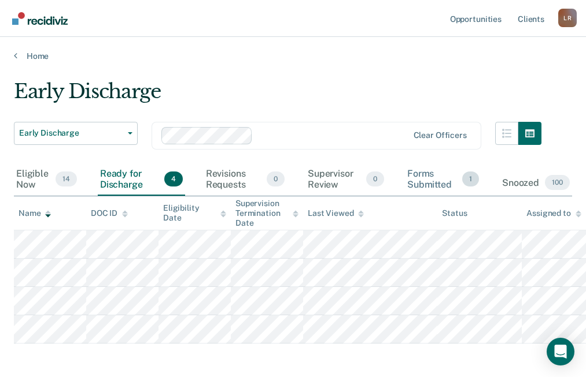
click at [425, 187] on div "Forms Submitted 1" at bounding box center [443, 180] width 76 height 32
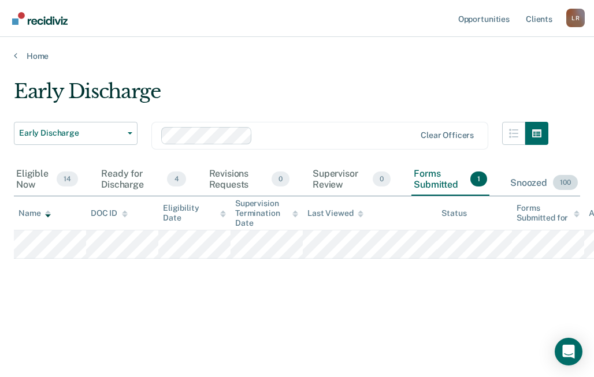
click at [519, 182] on div "Snoozed 100" at bounding box center [544, 183] width 72 height 25
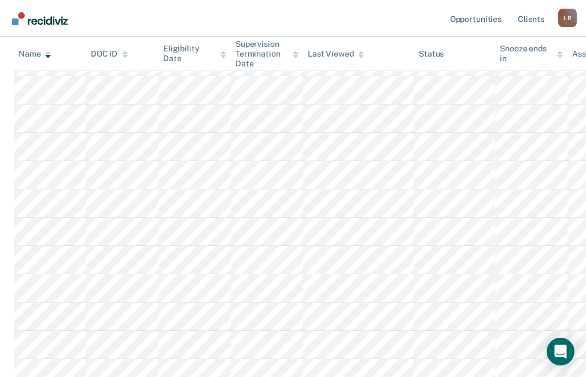
scroll to position [828, 0]
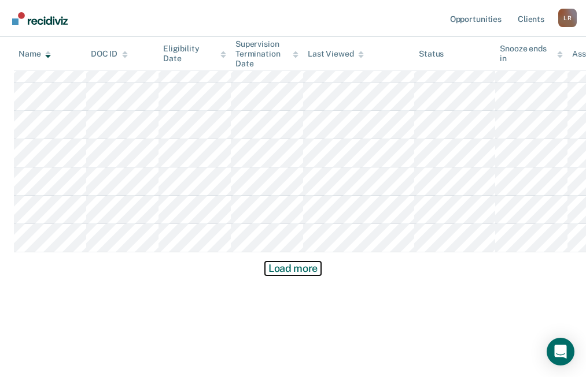
click at [288, 271] on button "Load more" at bounding box center [293, 269] width 56 height 14
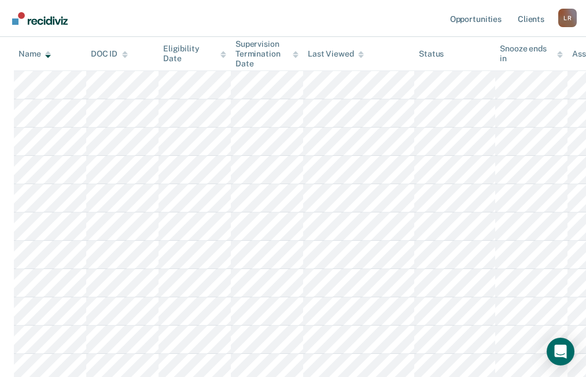
scroll to position [1678, 0]
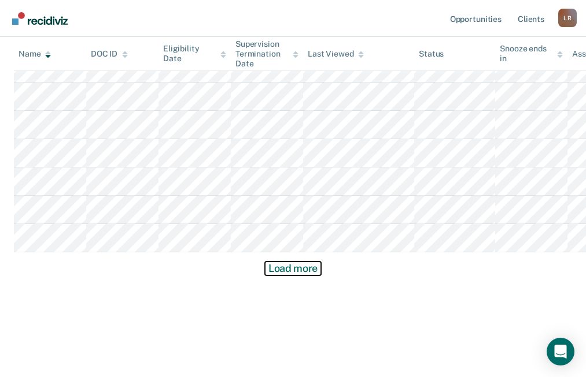
click at [288, 271] on button "Load more" at bounding box center [293, 269] width 56 height 14
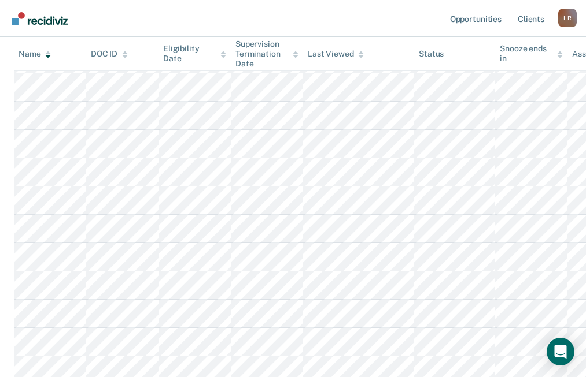
scroll to position [2238, 0]
